Goal: Check status: Check status

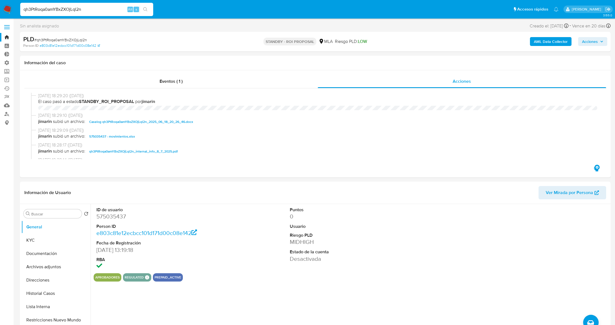
select select "10"
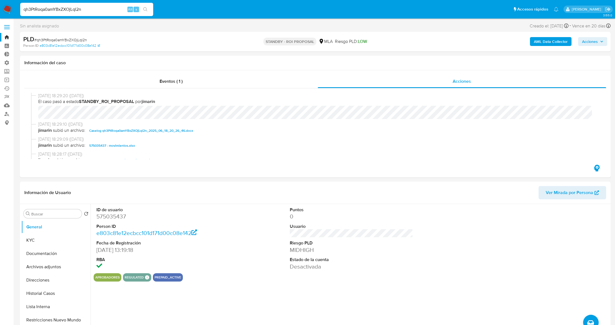
click at [10, 38] on link "Bandeja" at bounding box center [33, 37] width 66 height 9
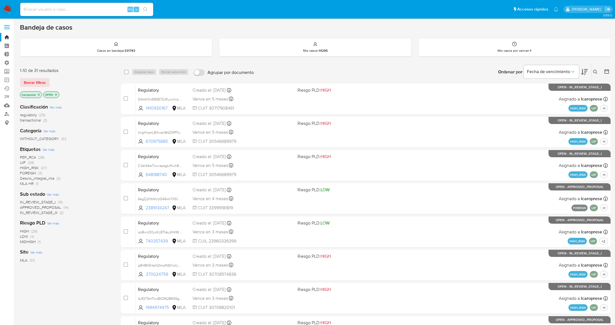
click at [115, 9] on input at bounding box center [86, 9] width 133 height 7
paste input "otJ01RyZovvfrRDHKbj2u5Y9"
type input "otJ01RyZovvfrRDHKbj2u5Y9"
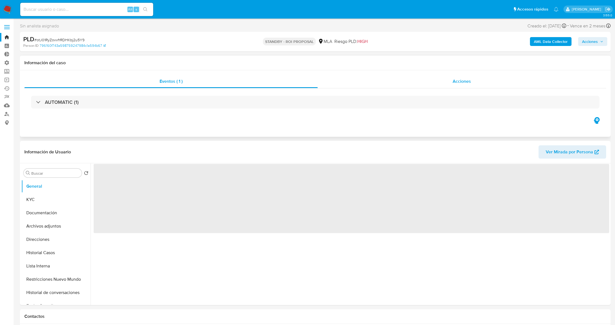
click at [428, 81] on div "Acciones" at bounding box center [462, 81] width 289 height 13
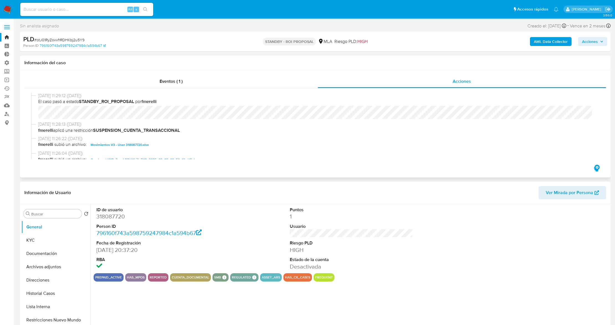
select select "10"
drag, startPoint x: 158, startPoint y: 101, endPoint x: 146, endPoint y: 102, distance: 11.4
click at [146, 102] on b "fmerelli" at bounding box center [148, 101] width 15 height 6
click at [99, 11] on input at bounding box center [86, 9] width 133 height 7
paste input "ST2FkgKUaFZUKynE7OlXbP45"
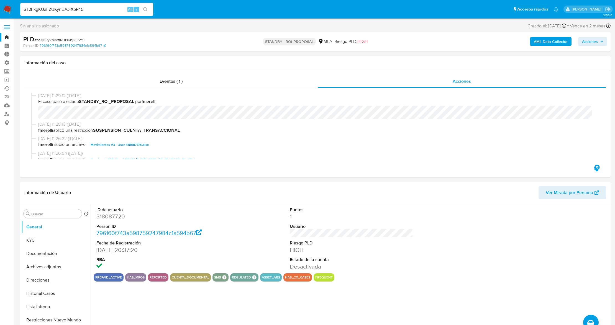
type input "ST2FkgKUaFZUKynE7OlXbP45"
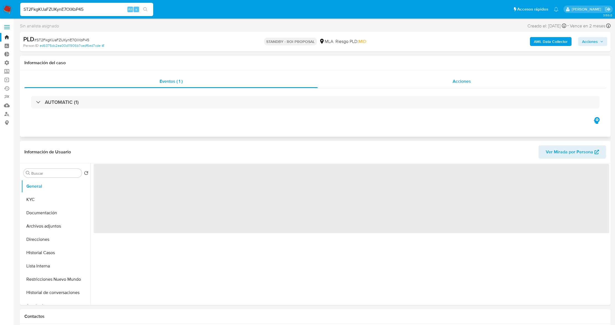
click at [428, 83] on div "Acciones" at bounding box center [462, 81] width 289 height 13
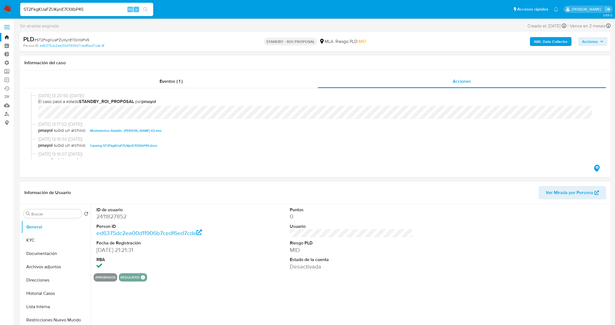
select select "10"
drag, startPoint x: 161, startPoint y: 103, endPoint x: 147, endPoint y: 105, distance: 13.6
click at [147, 105] on div "20/08/2025 13:20:50 (hace un día) El caso pasó a estado STANDBY_ROI_PROPOSAL po…" at bounding box center [317, 106] width 559 height 27
drag, startPoint x: 94, startPoint y: 6, endPoint x: 0, endPoint y: 14, distance: 94.5
click at [0, 14] on nav "Pausado Ver notificaciones ST2FkgKUaFZUKynE7OlXbP45 Alt s Accesos rápidos Presi…" at bounding box center [307, 9] width 615 height 19
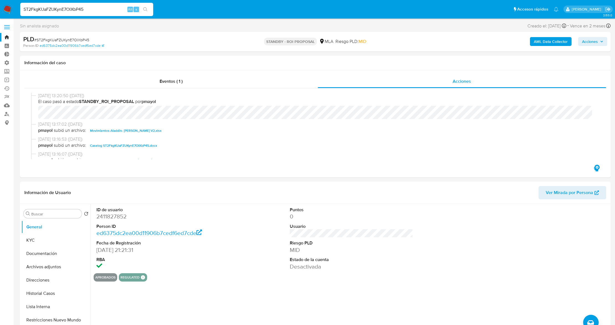
paste input "sEABd8AHqfkzMJkMgQEnHwGO"
type input "sEABd8AHqfkzMJkMgQEnHwGO"
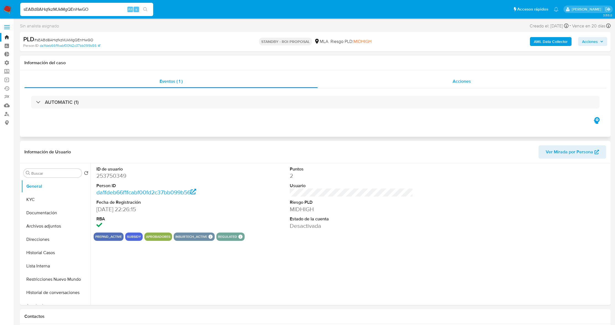
click at [390, 86] on div "Acciones" at bounding box center [462, 81] width 289 height 13
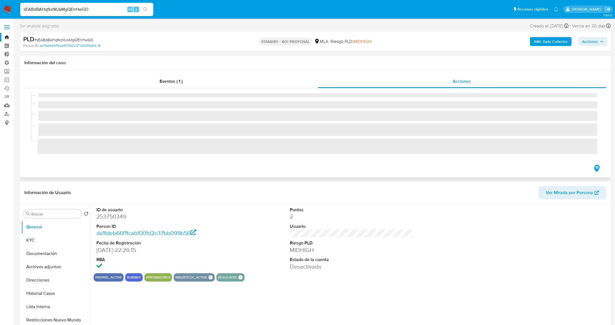
select select "10"
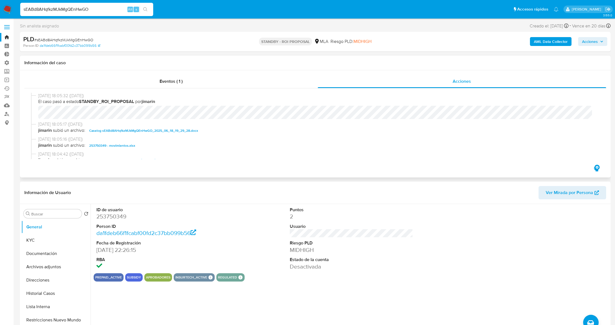
click at [269, 128] on span "jimarin subió un archivo: Caselog sEABd8AHqfkzMJkMgQEnHwGO_2025_06_18_19_29_28.…" at bounding box center [317, 130] width 559 height 7
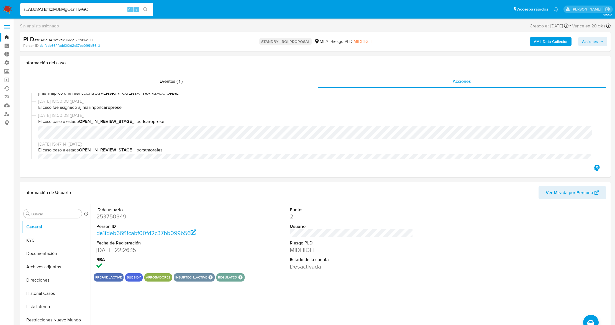
drag, startPoint x: 96, startPoint y: 3, endPoint x: 92, endPoint y: 6, distance: 5.2
click at [92, 4] on div "sEABd8AHqfkzMJkMgQEnHwGO Alt s" at bounding box center [86, 9] width 133 height 13
drag, startPoint x: 90, startPoint y: 11, endPoint x: 0, endPoint y: 16, distance: 90.4
click at [0, 16] on nav "Pausado Ver notificaciones sEABd8AHqfkzMJkMgQEnHwGO Alt s Accesos rápidos Presi…" at bounding box center [307, 9] width 615 height 19
paste input "qh3PtRoqa0amYBxZXOjLql2n"
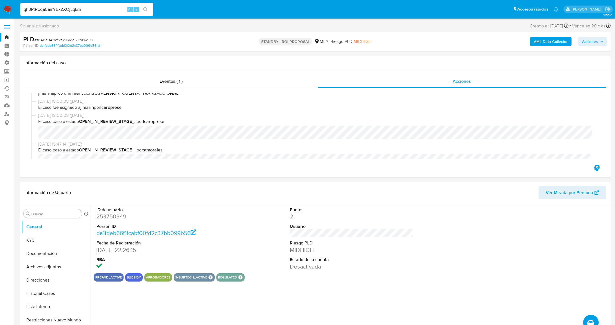
type input "qh3PtRoqa0amYBxZXOjLql2n"
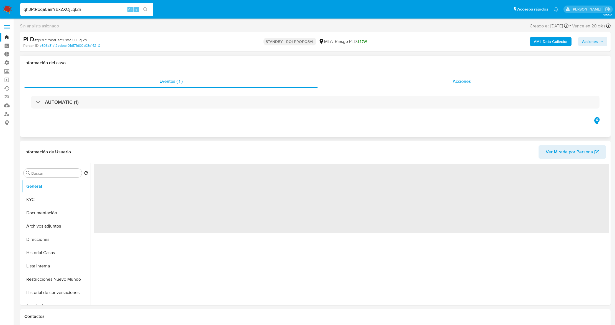
click at [442, 81] on div "Acciones" at bounding box center [462, 81] width 289 height 13
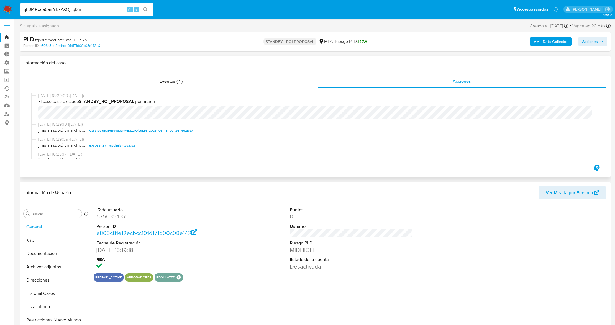
select select "10"
drag, startPoint x: 89, startPoint y: 8, endPoint x: 20, endPoint y: 18, distance: 69.1
click at [20, 18] on nav "Pausado Ver notificaciones qh3PtRoqa0amYBxZXOjLql2n Alt s Accesos rápidos Presi…" at bounding box center [307, 9] width 615 height 19
paste input "UseA6AyCUJ8ySOQK0iSPcTig"
type input "UseA6AyCUJ8ySOQK0iSPcTig"
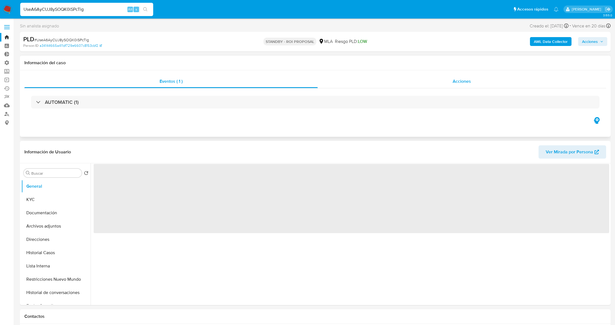
click at [396, 81] on div "Acciones" at bounding box center [462, 81] width 289 height 13
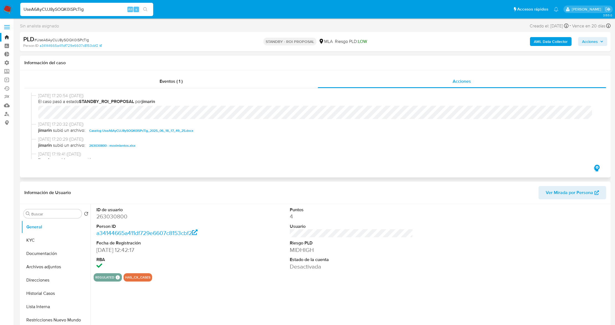
select select "10"
drag, startPoint x: 94, startPoint y: 12, endPoint x: 0, endPoint y: 17, distance: 94.6
click at [0, 17] on nav "Pausado Ver notificaciones UseA6AyCUJ8ySOQK0iSPcTig Alt s Accesos rápidos Presi…" at bounding box center [307, 9] width 615 height 19
paste input "e0Lq8k9WV0Gp8BDV8XrY3fLA"
type input "e0Lq8k9WV0Gp8BDV8XrY3fLA"
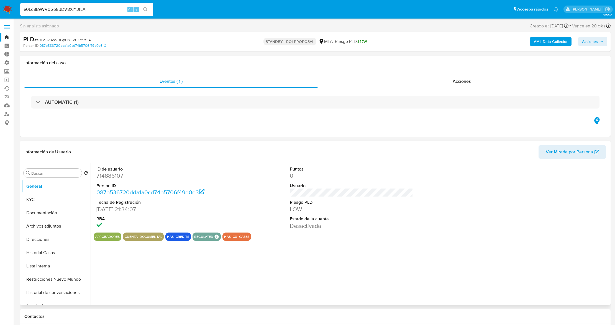
drag, startPoint x: 378, startPoint y: 80, endPoint x: 277, endPoint y: 197, distance: 154.5
click at [378, 80] on div "Acciones" at bounding box center [462, 81] width 289 height 13
select select "10"
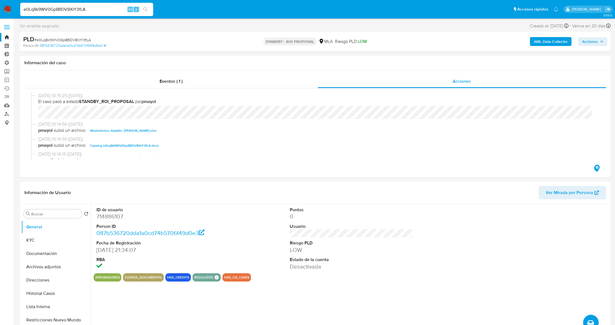
drag, startPoint x: 91, startPoint y: 9, endPoint x: 4, endPoint y: 13, distance: 87.0
click at [4, 13] on nav "Pausado Ver notificaciones e0Lq8k9WV0Gp8BDV8XrY3fLA Alt s Accesos rápidos Presi…" at bounding box center [307, 9] width 615 height 19
paste input "sEABd8AHqfkzMJkMgQEnHwGO"
type input "sEABd8AHqfkzMJkMgQEnHwGO"
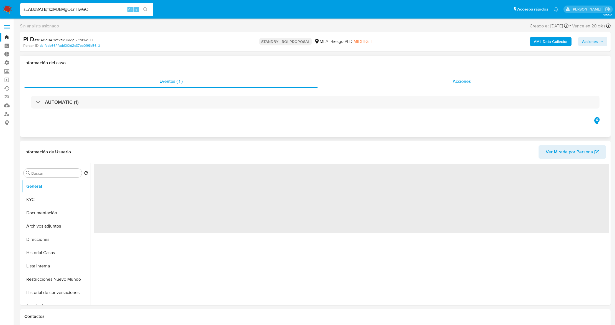
click at [395, 81] on div "Acciones" at bounding box center [462, 81] width 289 height 13
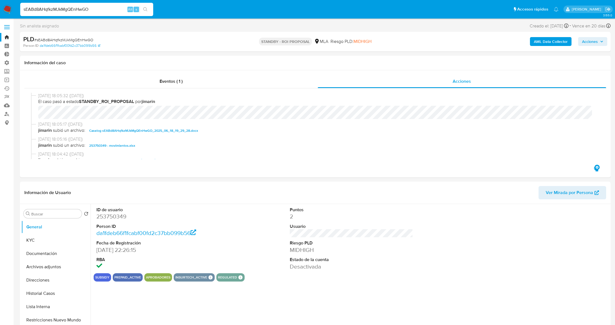
select select "10"
drag, startPoint x: 101, startPoint y: 11, endPoint x: 0, endPoint y: 4, distance: 101.3
click at [0, 4] on nav "Pausado Ver notificaciones sEABd8AHqfkzMJkMgQEnHwGO Alt s Accesos rápidos Presi…" at bounding box center [307, 9] width 615 height 19
paste input "a9pFdD52aBNd65Mj2dKspBWQ"
type input "a9pFdD52aBNd65Mj2dKspBWQ"
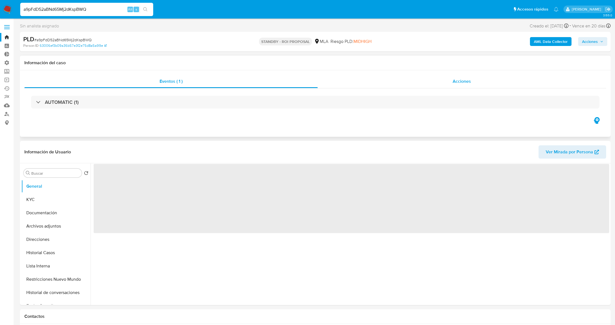
click at [365, 86] on div "Acciones" at bounding box center [462, 81] width 289 height 13
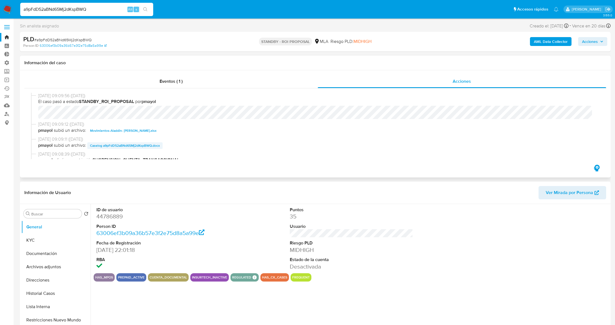
select select "10"
drag, startPoint x: 63, startPoint y: 10, endPoint x: 0, endPoint y: 2, distance: 63.6
click at [0, 2] on nav "Pausado Ver notificaciones a9pFdD52aBNd65Mj2dKspBWQ Alt s Accesos rápidos Presi…" at bounding box center [307, 9] width 615 height 19
paste input "qh3PtRoqa0amYBxZXOjLql2n"
type input "qh3PtRoqa0amYBxZXOjLql2n"
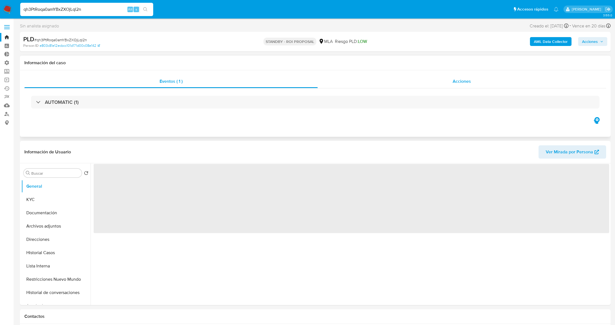
click at [381, 81] on div "Acciones" at bounding box center [462, 81] width 289 height 13
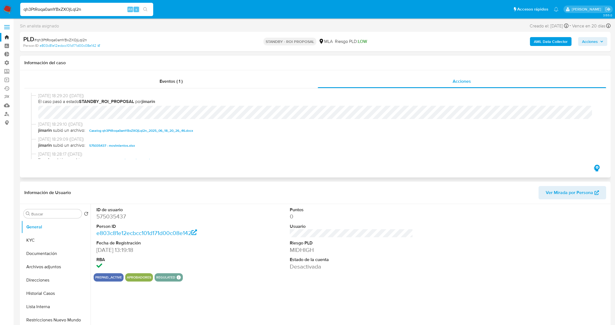
select select "10"
drag, startPoint x: 89, startPoint y: 6, endPoint x: 0, endPoint y: 17, distance: 89.8
click at [0, 17] on nav "Pausado Ver notificaciones qh3PtRoqa0amYBxZXOjLql2n Alt s Accesos rápidos Presi…" at bounding box center [307, 9] width 615 height 19
paste input "yzl2kR2xCgEHqLqmyl0mEX0K"
type input "yzl2kR2xCgEHqLqmyl0mEX0K"
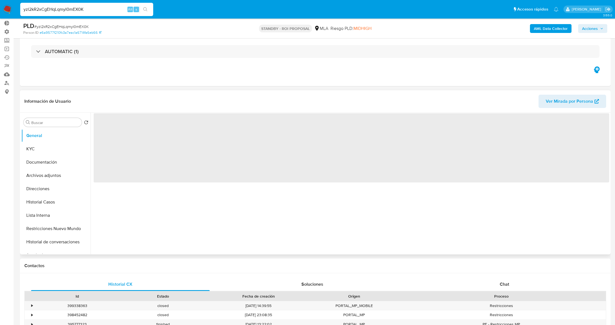
scroll to position [74, 0]
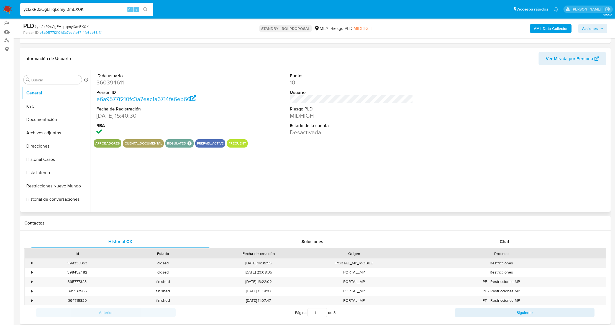
select select "10"
drag, startPoint x: 90, startPoint y: 8, endPoint x: 0, endPoint y: 7, distance: 90.0
click at [0, 7] on nav "Pausado Ver notificaciones yzl2kR2xCgEHqLqmyl0mEX0K Alt s Accesos rápidos Presi…" at bounding box center [307, 9] width 615 height 19
paste input "NQDf1eRNLdplPJ3YQDW8kfo4"
type input "NQDf1eRNLdplPJ3YQDW8kfo4"
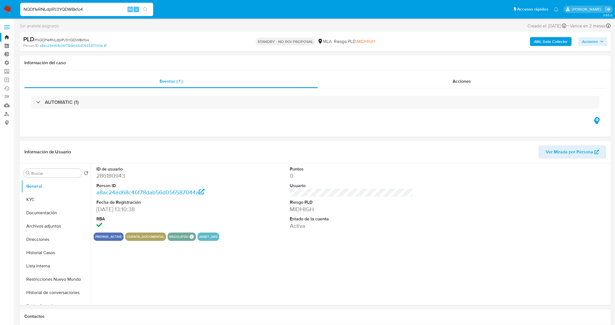
select select "10"
click at [360, 87] on div "Acciones" at bounding box center [462, 81] width 289 height 13
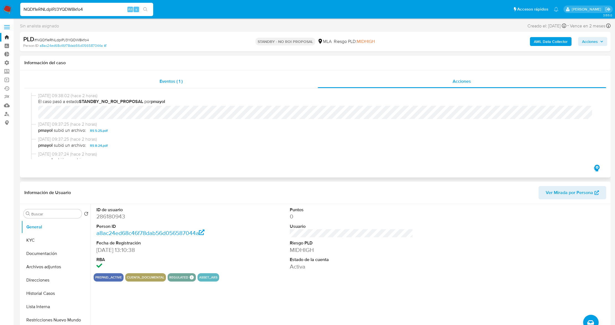
click at [184, 78] on div "Eventos ( 1 )" at bounding box center [170, 81] width 293 height 13
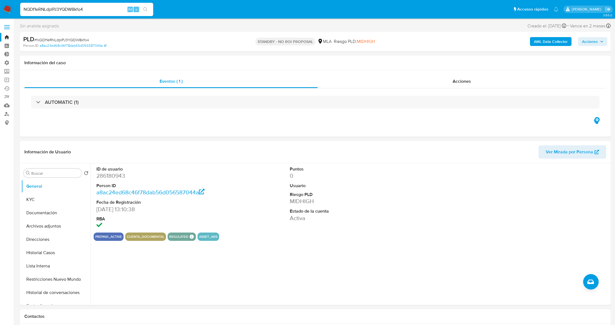
select select "10"
click at [368, 84] on div "Acciones" at bounding box center [462, 81] width 289 height 13
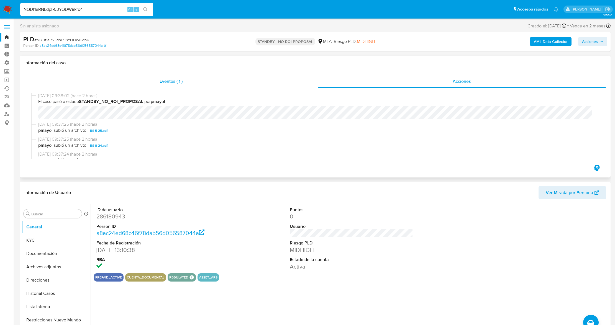
click at [156, 80] on div "Eventos ( 1 )" at bounding box center [170, 81] width 293 height 13
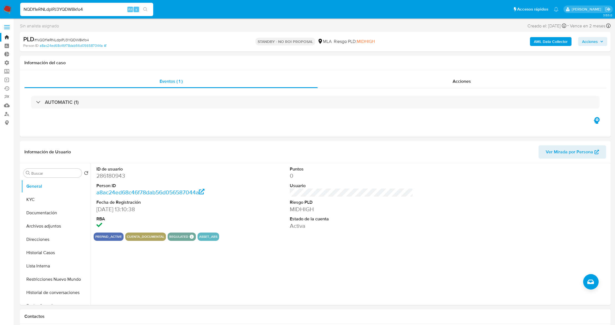
drag, startPoint x: 90, startPoint y: 9, endPoint x: 0, endPoint y: 2, distance: 89.9
click at [0, 2] on nav "Pausado Ver notificaciones NQDf1eRNLdplPJ3YQDW8kfo4 Alt s Accesos rápidos Presi…" at bounding box center [307, 9] width 615 height 19
paste input "otJ01RyZovvfrRDHKbj2u5Y9"
type input "otJ01RyZovvfrRDHKbj2u5Y9"
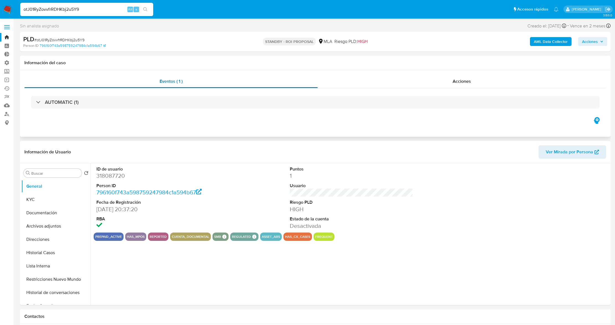
select select "10"
click at [58, 196] on button "KYC" at bounding box center [53, 199] width 65 height 13
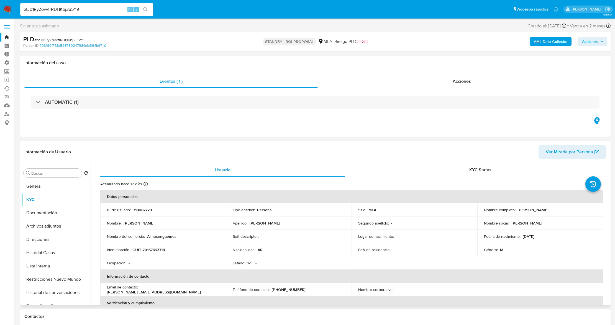
click at [161, 248] on p "CUIT 20167693718" at bounding box center [148, 249] width 32 height 5
copy p "20167693718"
click at [408, 77] on div "Acciones" at bounding box center [462, 81] width 289 height 13
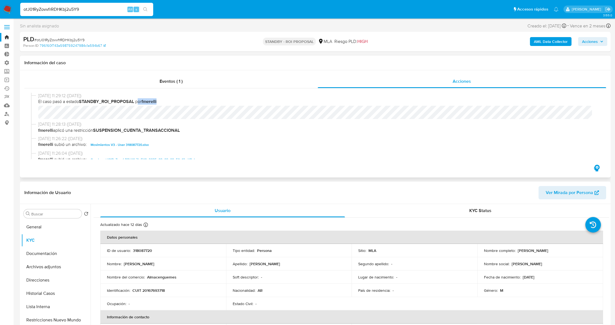
drag, startPoint x: 168, startPoint y: 100, endPoint x: 137, endPoint y: 99, distance: 31.6
click at [137, 99] on span "El caso pasó a estado STANDBY_ROI_PROPOSAL por fmerelli" at bounding box center [317, 102] width 559 height 6
click at [266, 129] on span "fmerelli aplicó una restricción SUSPENSION_CUENTA_TRANSACCIONAL" at bounding box center [317, 130] width 559 height 6
click at [6, 39] on link "Bandeja" at bounding box center [33, 37] width 66 height 9
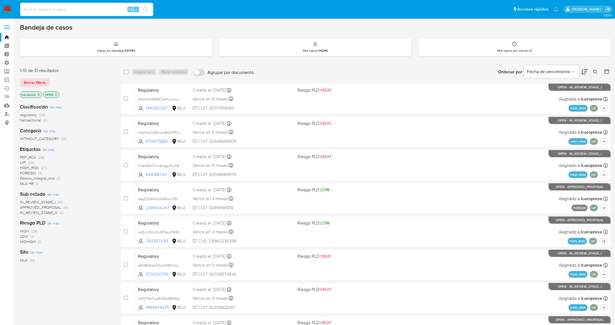
drag, startPoint x: 98, startPoint y: 6, endPoint x: 101, endPoint y: 13, distance: 7.7
click at [99, 11] on input at bounding box center [86, 9] width 133 height 7
click at [101, 13] on div "Alt s" at bounding box center [86, 9] width 133 height 13
click at [87, 12] on input at bounding box center [86, 9] width 133 height 7
paste input "178381593"
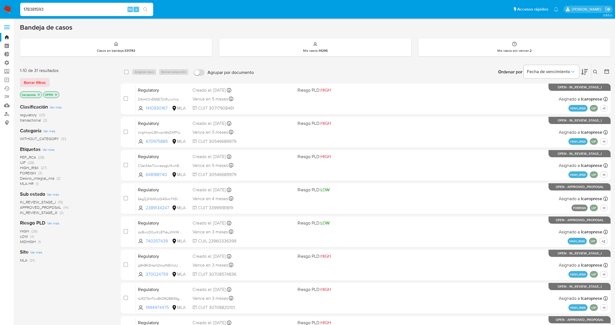
type input "178381593"
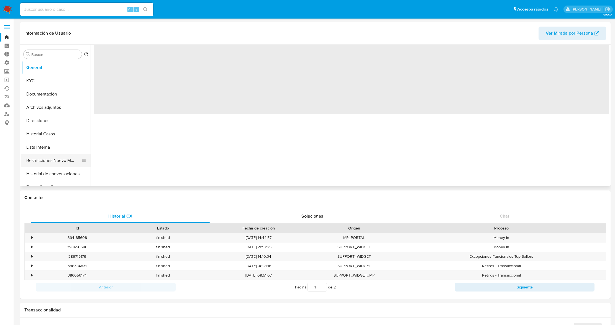
click at [53, 163] on button "Restricciones Nuevo Mundo" at bounding box center [53, 160] width 65 height 13
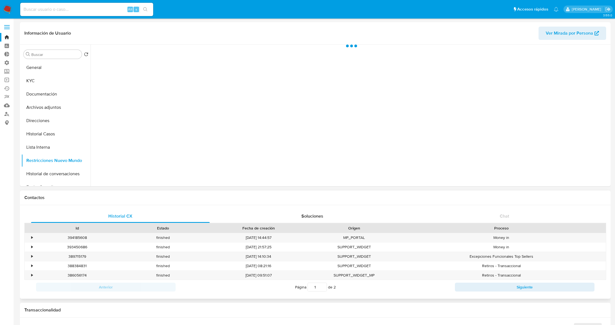
select select "10"
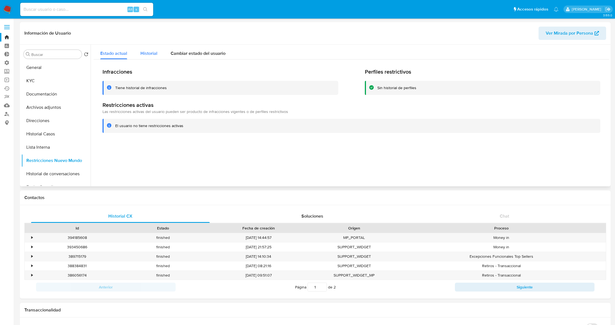
click at [145, 52] on span "Historial" at bounding box center [148, 53] width 17 height 6
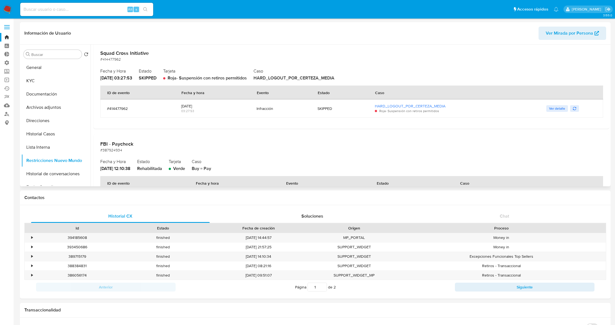
scroll to position [37, 0]
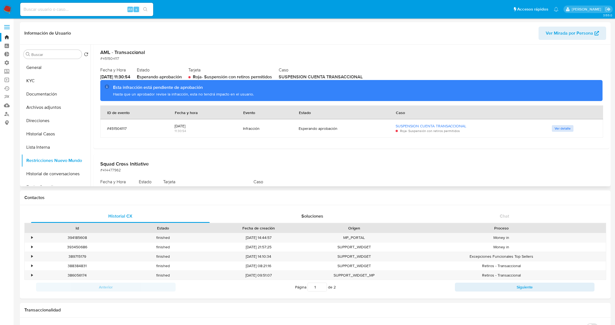
click at [557, 129] on span "Ver detalle" at bounding box center [562, 129] width 16 height 6
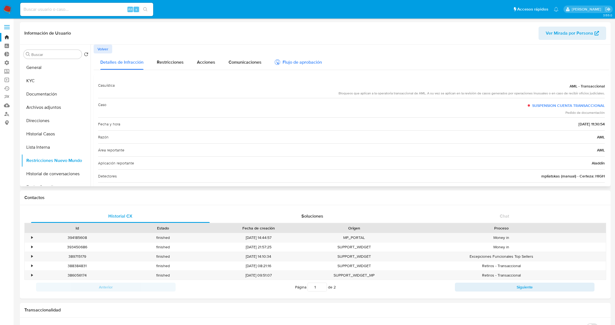
click at [298, 61] on div "Flujo de aprobación" at bounding box center [298, 63] width 47 height 6
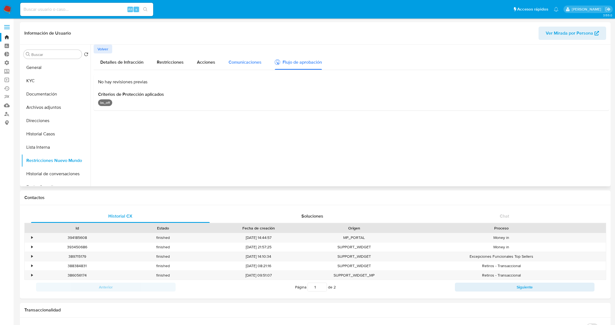
click at [252, 64] on span "Comunicaciones" at bounding box center [244, 62] width 33 height 6
click at [209, 65] on span "Acciones" at bounding box center [206, 62] width 18 height 6
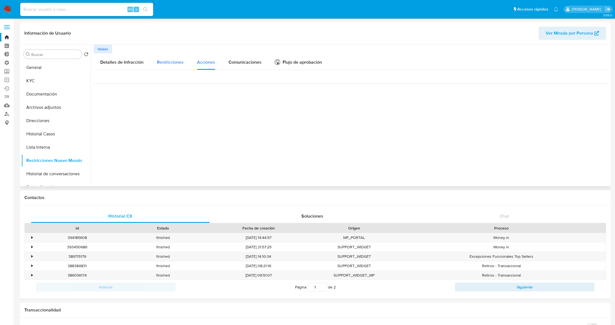
click at [179, 64] on span "Restricciones" at bounding box center [170, 62] width 27 height 6
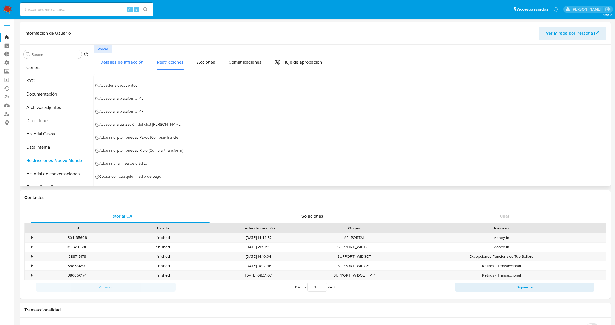
click at [128, 61] on span "Detalles de Infracción" at bounding box center [121, 62] width 43 height 6
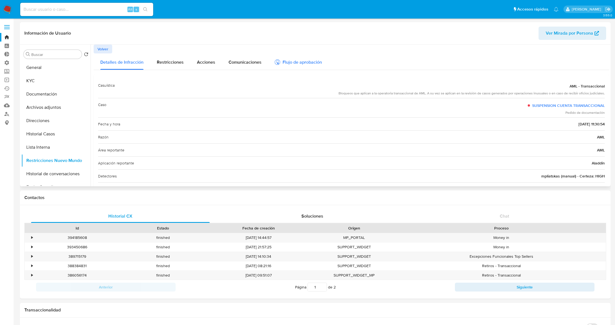
click at [292, 61] on div "Flujo de aprobación" at bounding box center [298, 63] width 47 height 6
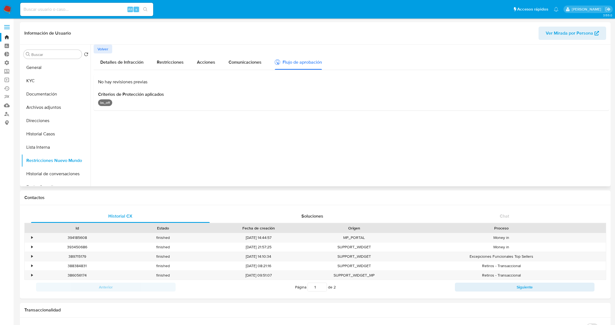
click at [103, 50] on span "Volver" at bounding box center [102, 49] width 11 height 8
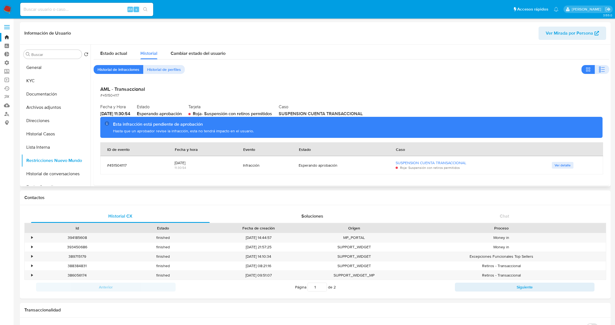
scroll to position [37, 0]
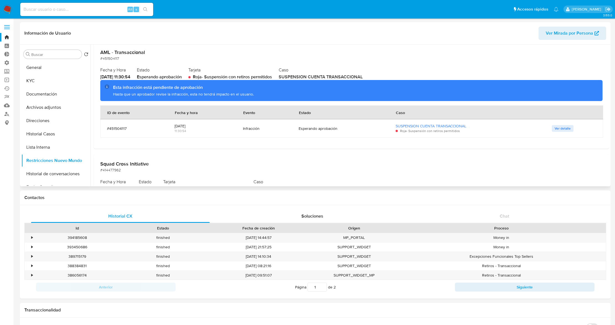
click at [155, 86] on div "Esta infracción está pendiente de aprobación" at bounding box center [355, 87] width 485 height 6
drag, startPoint x: 191, startPoint y: 96, endPoint x: 338, endPoint y: 107, distance: 148.0
click at [191, 96] on div "Hasta que un aprobador revise la infracción, esta no tendrá impacto en el usuar…" at bounding box center [355, 94] width 485 height 5
click at [121, 127] on div "#451504117" at bounding box center [134, 128] width 54 height 5
click at [131, 99] on div "Esta infracción está pendiente de aprobación Hasta que un aprobador revise la i…" at bounding box center [351, 90] width 502 height 21
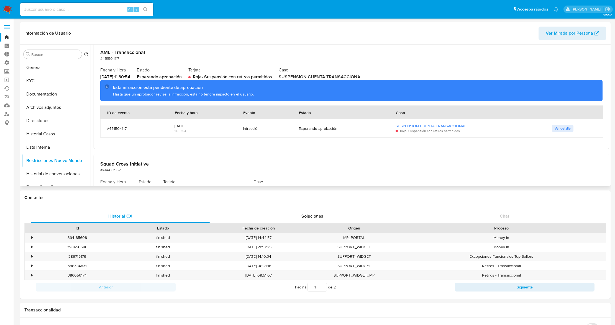
click at [131, 89] on div "Esta infracción está pendiente de aprobación" at bounding box center [355, 87] width 485 height 6
click at [218, 100] on div "Esta infracción está pendiente de aprobación Hasta que un aprobador revise la i…" at bounding box center [351, 90] width 502 height 21
drag, startPoint x: 248, startPoint y: 127, endPoint x: 333, endPoint y: 125, distance: 85.3
click at [248, 127] on div "Infracción" at bounding box center [264, 128] width 42 height 5
click at [327, 128] on div "Esperando aprobación" at bounding box center [340, 128] width 84 height 5
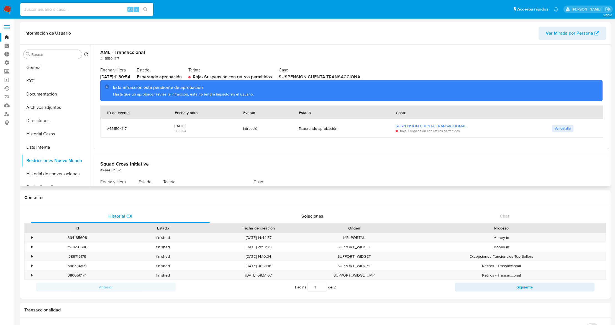
click at [412, 130] on span "Roja - Suspensión con retiros permitidos" at bounding box center [430, 130] width 60 height 5
click at [414, 127] on link "SUSPENSION CUENTA TRANSACCIONAL" at bounding box center [430, 126] width 71 height 6
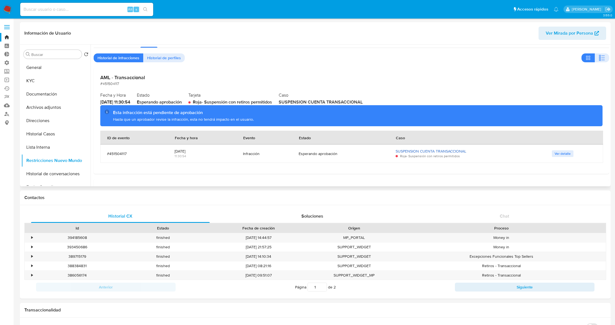
scroll to position [0, 0]
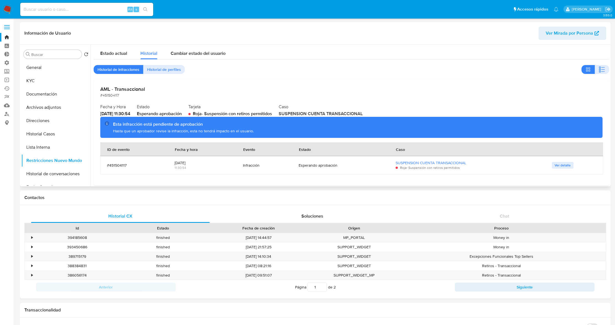
click at [308, 81] on div "AML - Transaccional #451504117 Fecha y Hora 2025-08-21 - 11:30:54 Estado Espera…" at bounding box center [351, 132] width 515 height 106
click at [563, 167] on span "Ver detalle" at bounding box center [562, 166] width 16 height 6
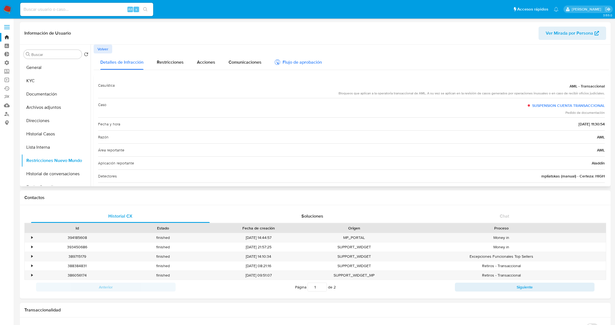
click at [289, 60] on div "Flujo de aprobación" at bounding box center [298, 63] width 47 height 6
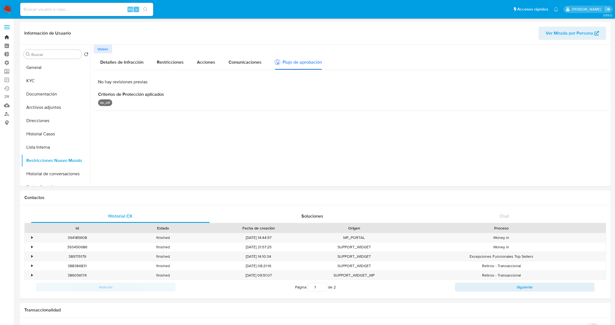
click at [8, 37] on link "Bandeja" at bounding box center [33, 37] width 66 height 9
